Goal: Task Accomplishment & Management: Complete application form

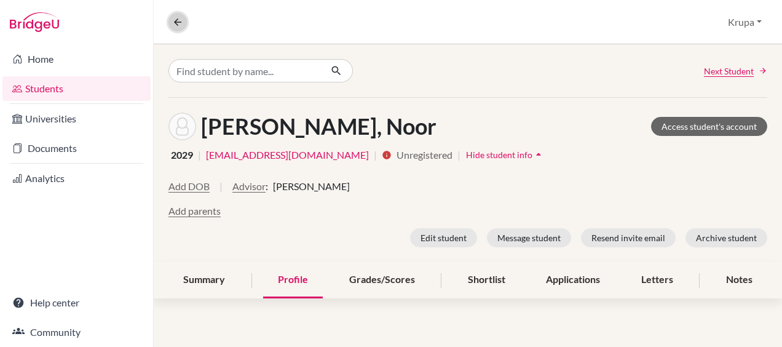
click at [173, 20] on icon at bounding box center [177, 22] width 11 height 11
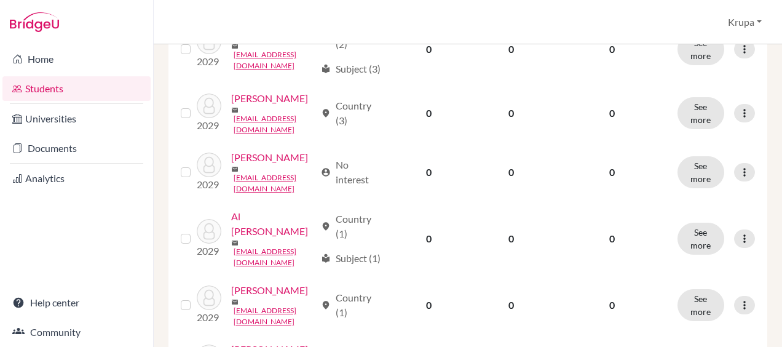
scroll to position [561, 0]
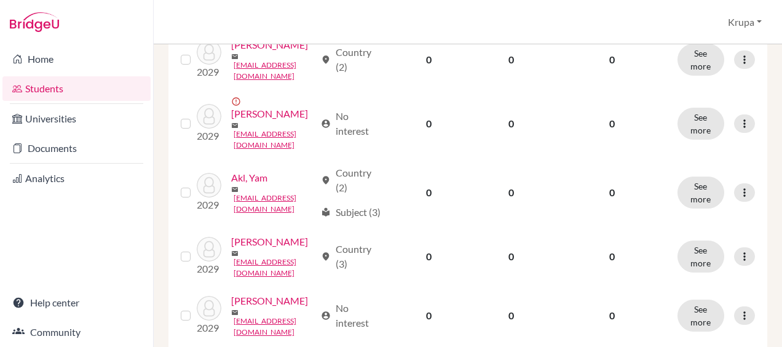
click at [55, 93] on link "Students" at bounding box center [76, 88] width 148 height 25
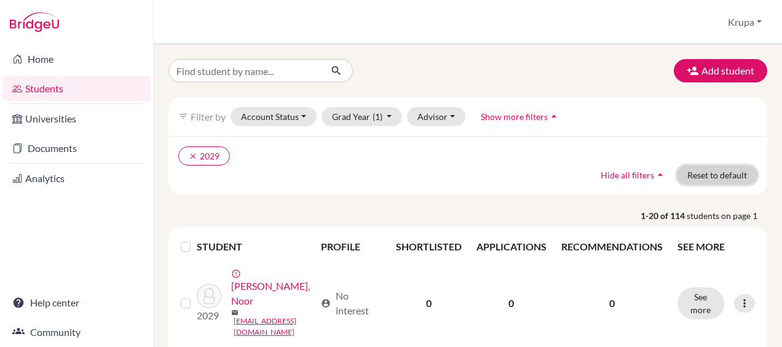
click at [680, 176] on button "Reset to default" at bounding box center [717, 174] width 81 height 19
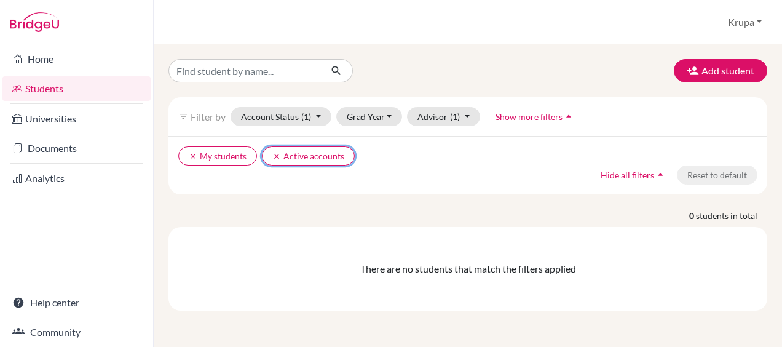
click at [267, 152] on button "clear Active accounts" at bounding box center [308, 155] width 93 height 19
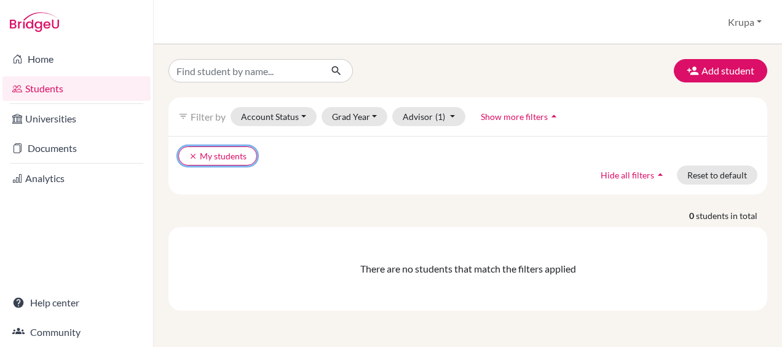
click at [191, 156] on icon "clear" at bounding box center [193, 156] width 9 height 9
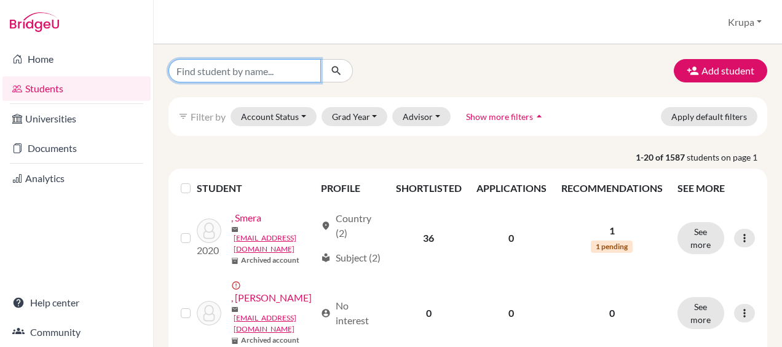
click at [263, 74] on input "Find student by name..." at bounding box center [245, 70] width 153 height 23
type input "o"
type input "s"
type input "darin"
click button "submit" at bounding box center [336, 70] width 33 height 23
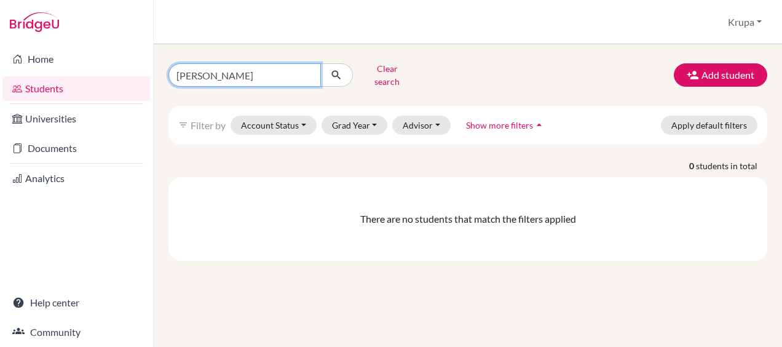
click at [308, 70] on input "darin" at bounding box center [245, 74] width 153 height 23
type input "mariam"
click button "submit" at bounding box center [336, 74] width 33 height 23
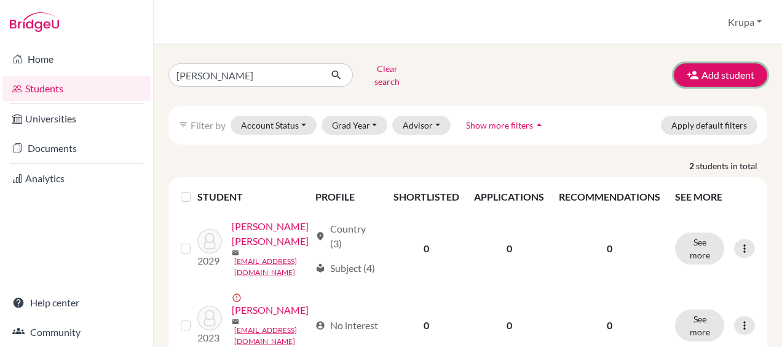
click at [689, 75] on icon "button" at bounding box center [693, 75] width 12 height 12
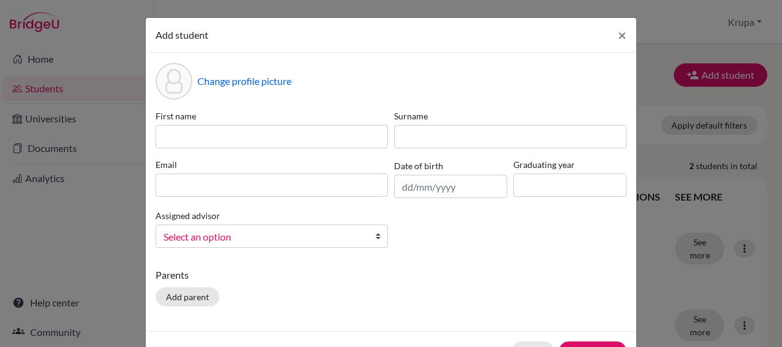
scroll to position [1, 0]
click at [619, 38] on span "×" at bounding box center [622, 34] width 9 height 18
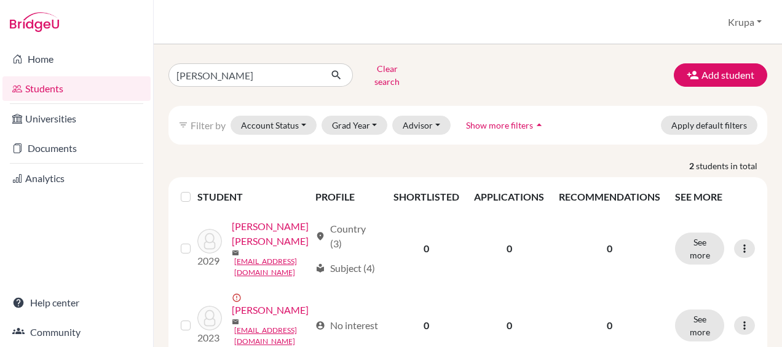
click at [57, 69] on link "Home" at bounding box center [76, 59] width 148 height 25
click at [37, 296] on link "Help center" at bounding box center [76, 302] width 148 height 25
click at [752, 18] on button "Krupa" at bounding box center [745, 21] width 45 height 23
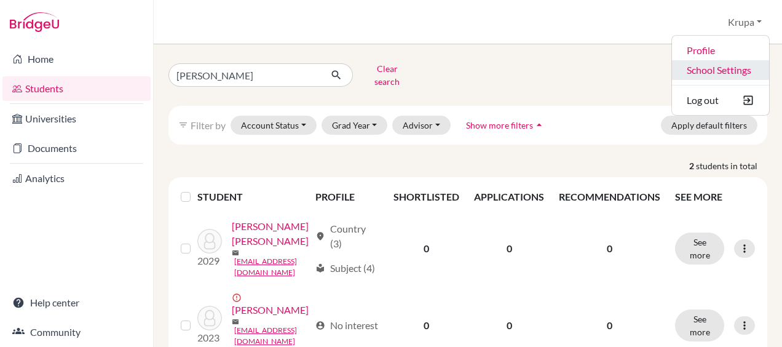
click at [715, 66] on link "School Settings" at bounding box center [720, 70] width 97 height 20
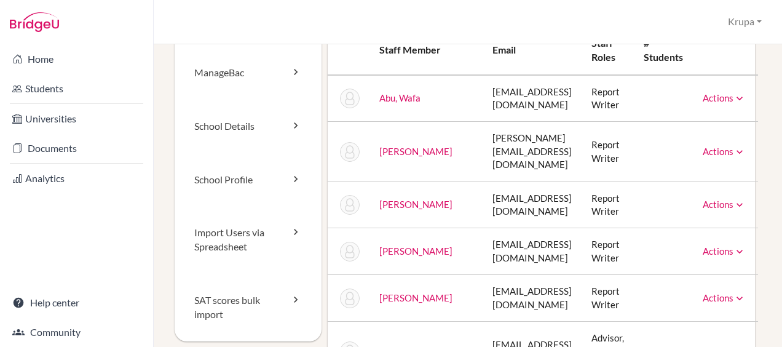
scroll to position [70, 0]
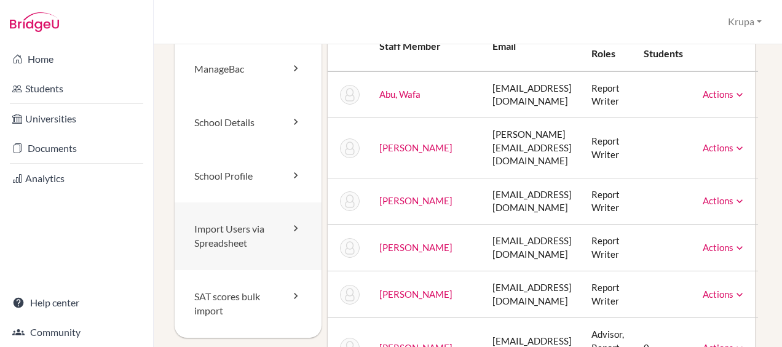
click at [268, 241] on link "Import Users via Spreadsheet" at bounding box center [248, 236] width 147 height 68
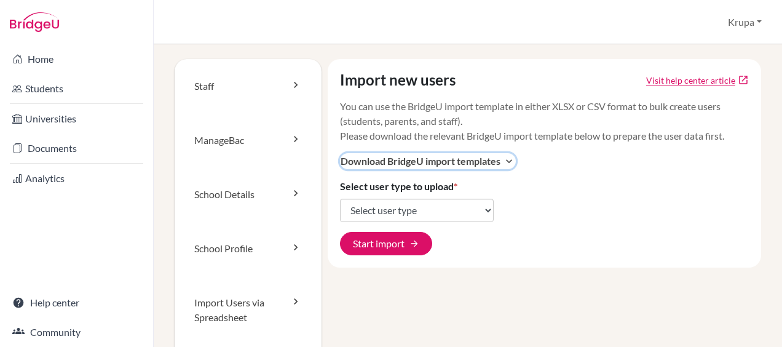
click at [507, 161] on icon "expand_more" at bounding box center [509, 161] width 12 height 12
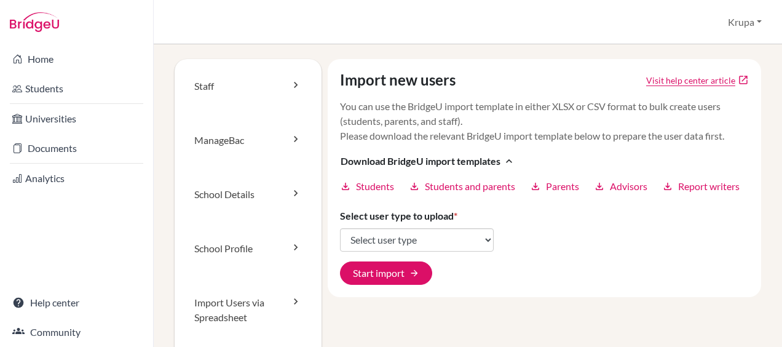
click at [367, 187] on span "Students" at bounding box center [375, 186] width 38 height 15
click at [443, 245] on select "Select user type Students Students and parents Parents Advisors Report writers" at bounding box center [417, 239] width 154 height 23
select select "students"
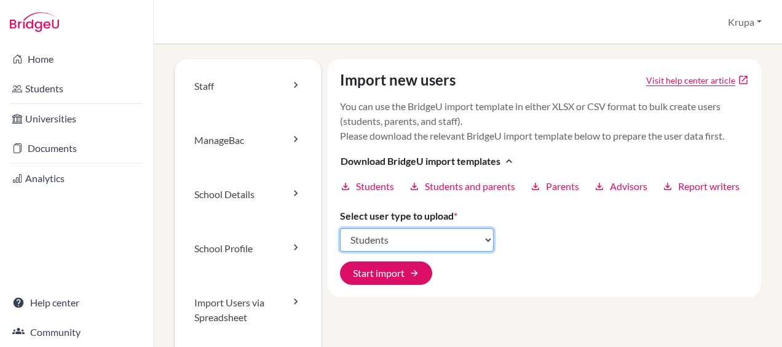
click at [340, 242] on select "Select user type Students Students and parents Parents Advisors Report writers" at bounding box center [417, 239] width 154 height 23
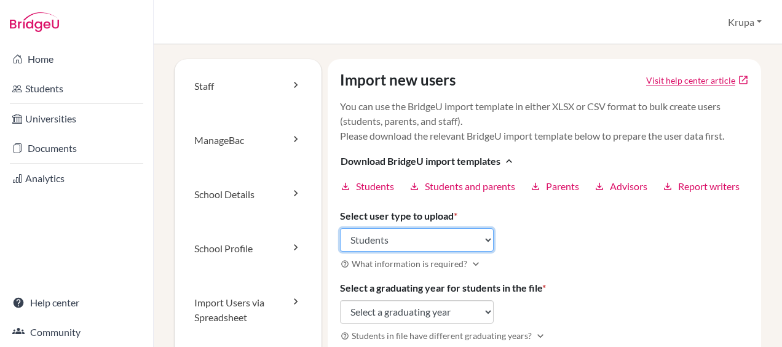
scroll to position [44, 0]
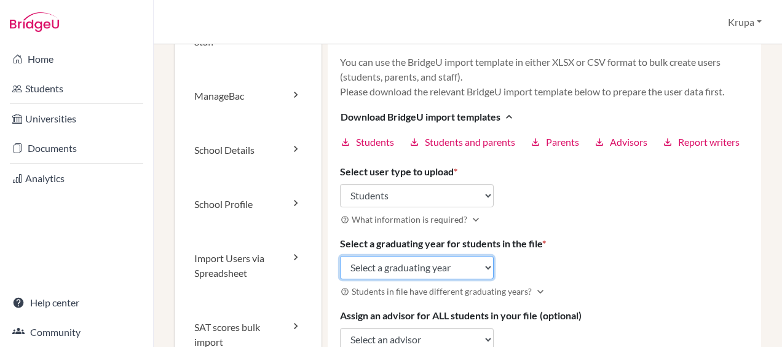
click at [408, 279] on select "Select a graduating year [DATE] 2025 2026 2027 2028 2029" at bounding box center [417, 267] width 154 height 23
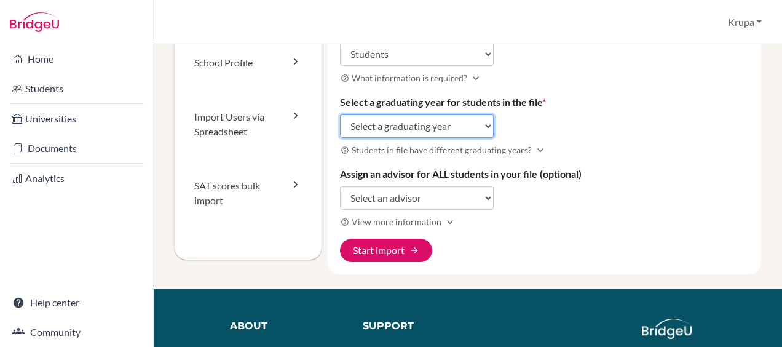
scroll to position [185, 0]
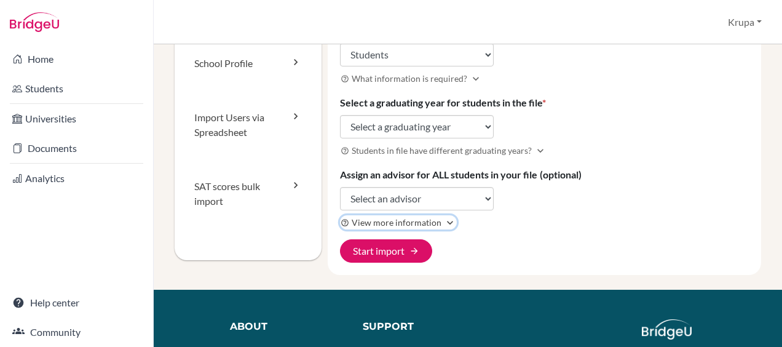
click at [444, 229] on icon "expand_more" at bounding box center [450, 223] width 12 height 12
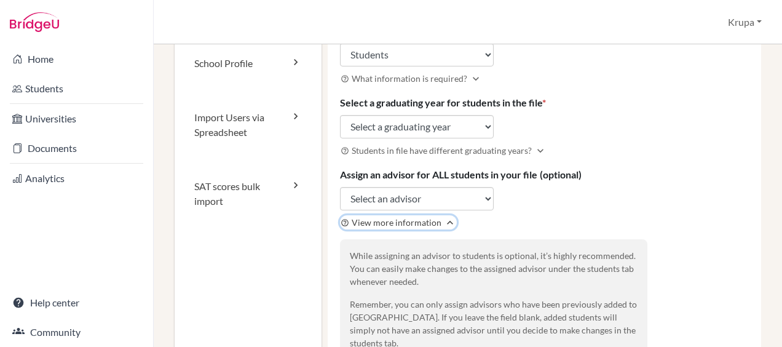
click at [444, 229] on icon "expand_less" at bounding box center [450, 223] width 12 height 12
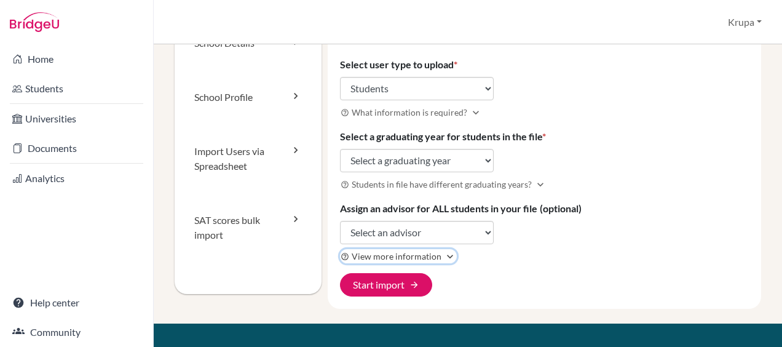
scroll to position [152, 0]
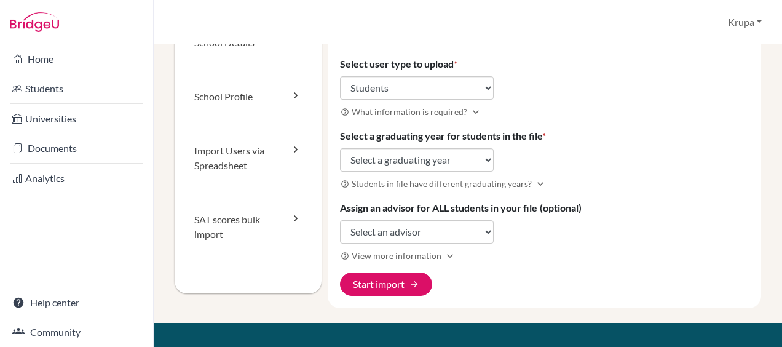
click at [580, 95] on div "Import new users Visit help center article open_in_new You can use the BridgeU …" at bounding box center [545, 107] width 434 height 401
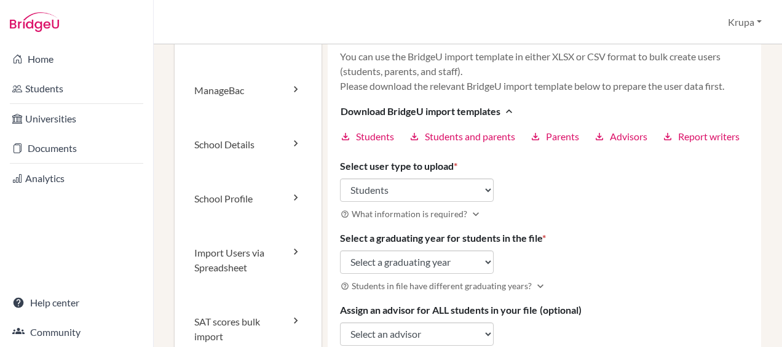
scroll to position [52, 0]
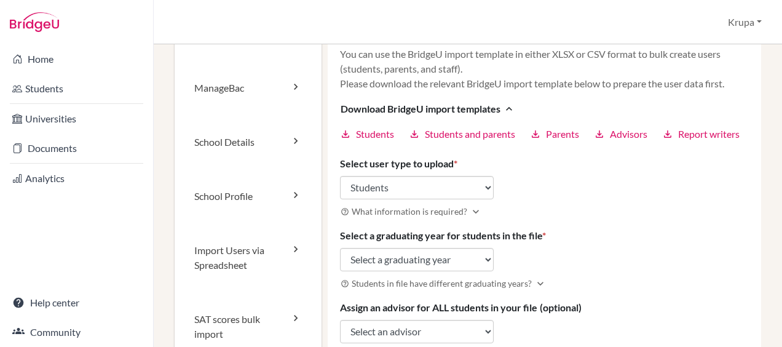
click at [392, 287] on div "Import new users Visit help center article open_in_new You can use the BridgeU …" at bounding box center [545, 207] width 434 height 401
click at [397, 271] on select "Select a graduating year 2024 2025 2026 2027 2028 2029" at bounding box center [417, 259] width 154 height 23
select select "2029"
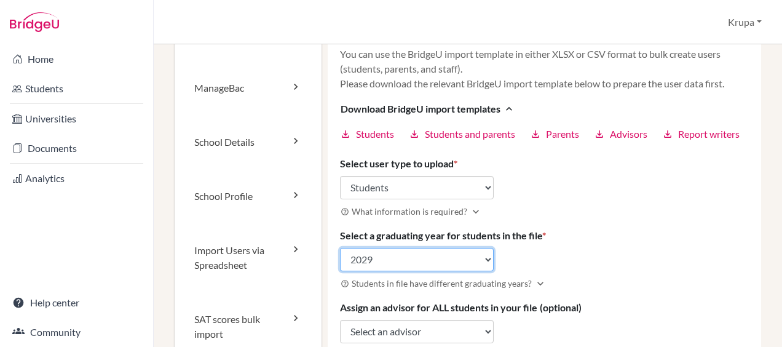
click at [340, 261] on select "Select a graduating year 2024 2025 2026 2027 2028 2029" at bounding box center [417, 259] width 154 height 23
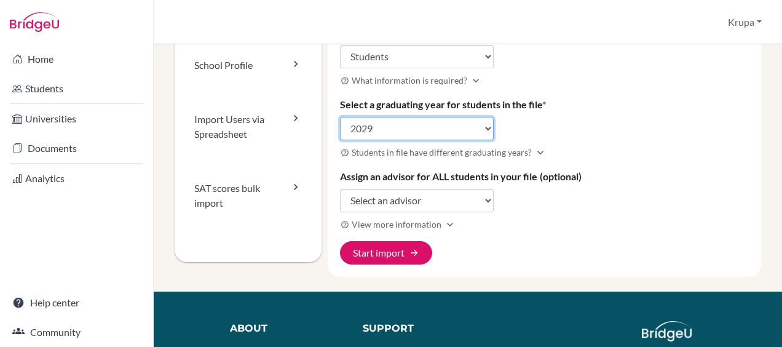
scroll to position [184, 0]
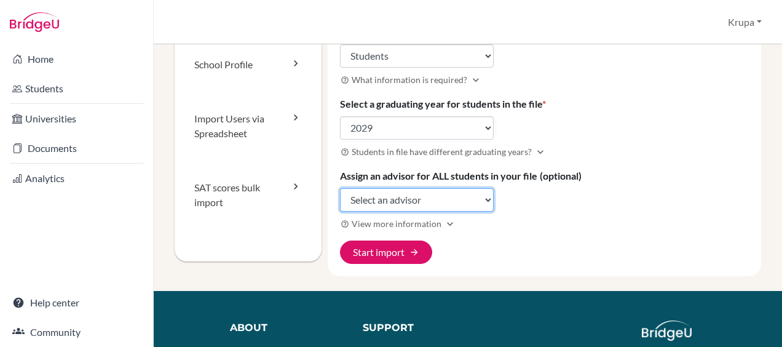
click at [399, 212] on select "Select an advisor Krupa Gathani Annie Prasanna" at bounding box center [417, 199] width 154 height 23
click at [463, 276] on div "Import new users Visit help center article open_in_new You can use the BridgeU …" at bounding box center [545, 75] width 434 height 401
click at [411, 230] on span "View more information" at bounding box center [397, 223] width 90 height 13
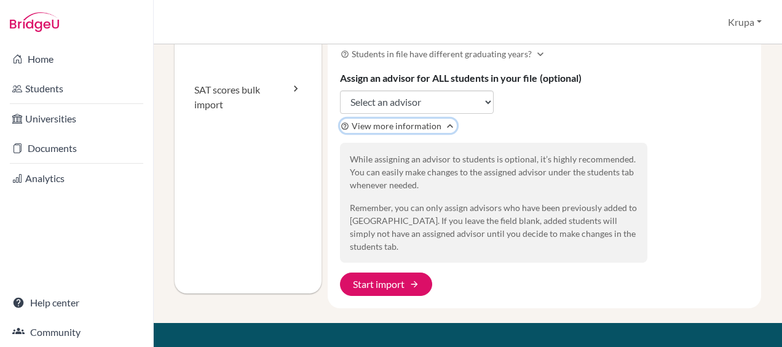
scroll to position [282, 0]
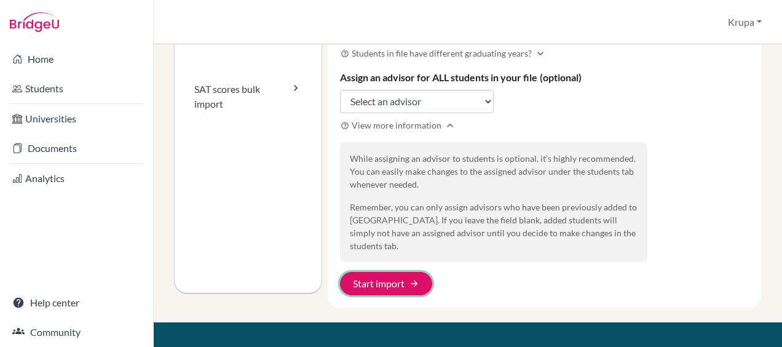
click at [396, 288] on button "Start import arrow_forward" at bounding box center [386, 283] width 92 height 23
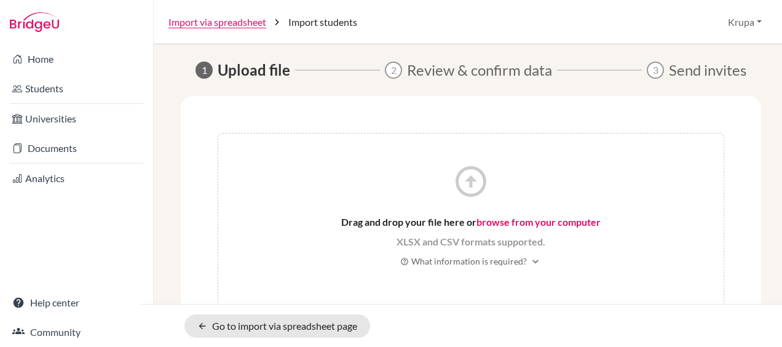
scroll to position [12, 0]
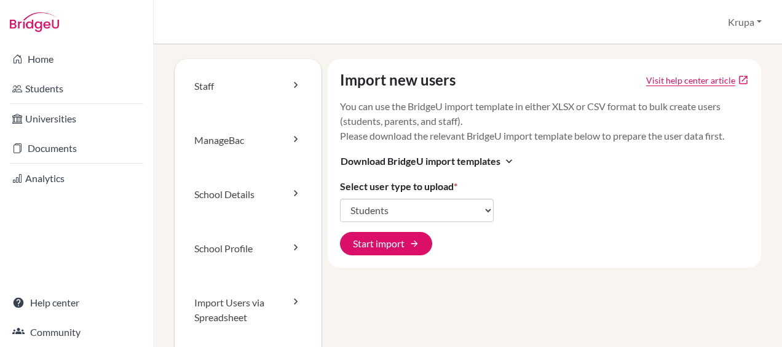
select select "students"
click at [529, 279] on div "Import new users Visit help center article open_in_new You can use the BridgeU …" at bounding box center [542, 251] width 440 height 384
click at [503, 163] on icon "expand_more" at bounding box center [509, 161] width 12 height 12
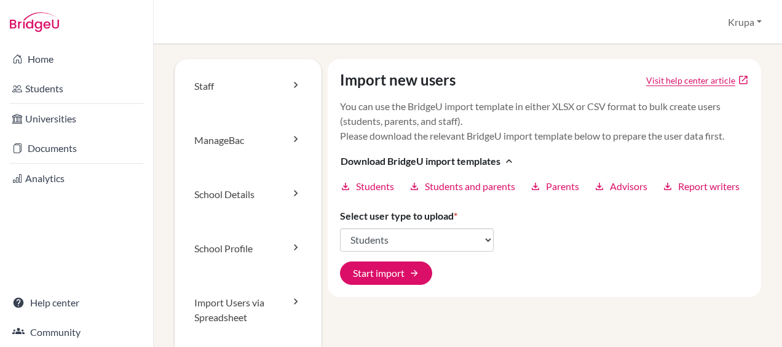
click at [502, 315] on div "Import new users Visit help center article open_in_new You can use the BridgeU …" at bounding box center [542, 251] width 440 height 384
